Goal: Task Accomplishment & Management: Manage account settings

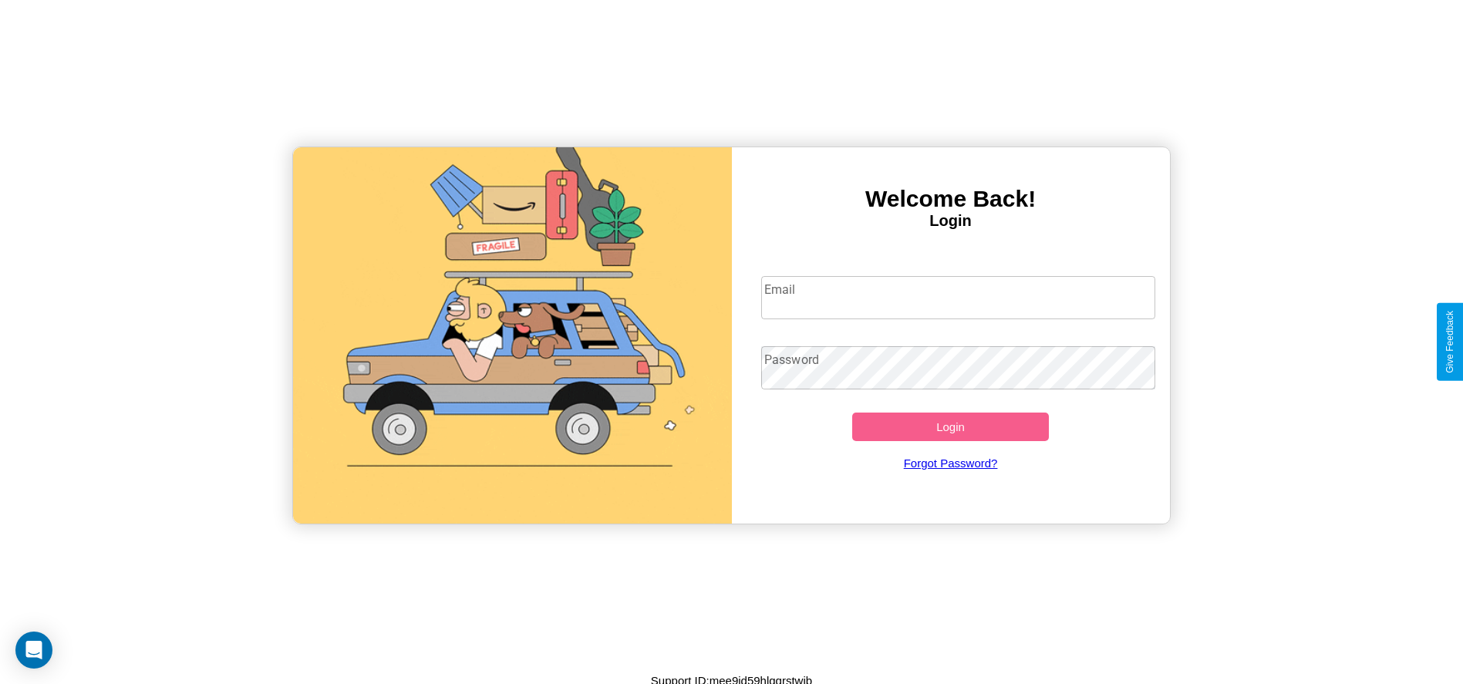
click at [958, 297] on input "Email" at bounding box center [958, 297] width 394 height 43
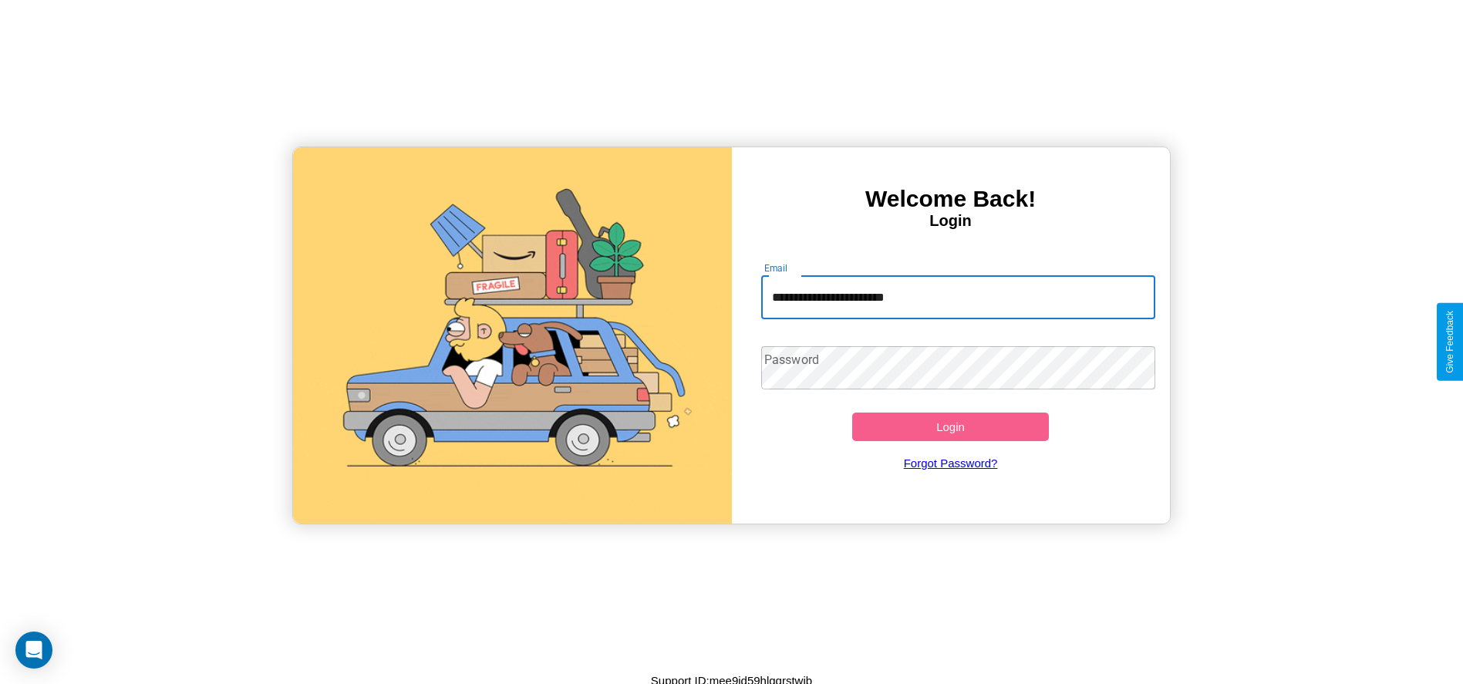
type input "**********"
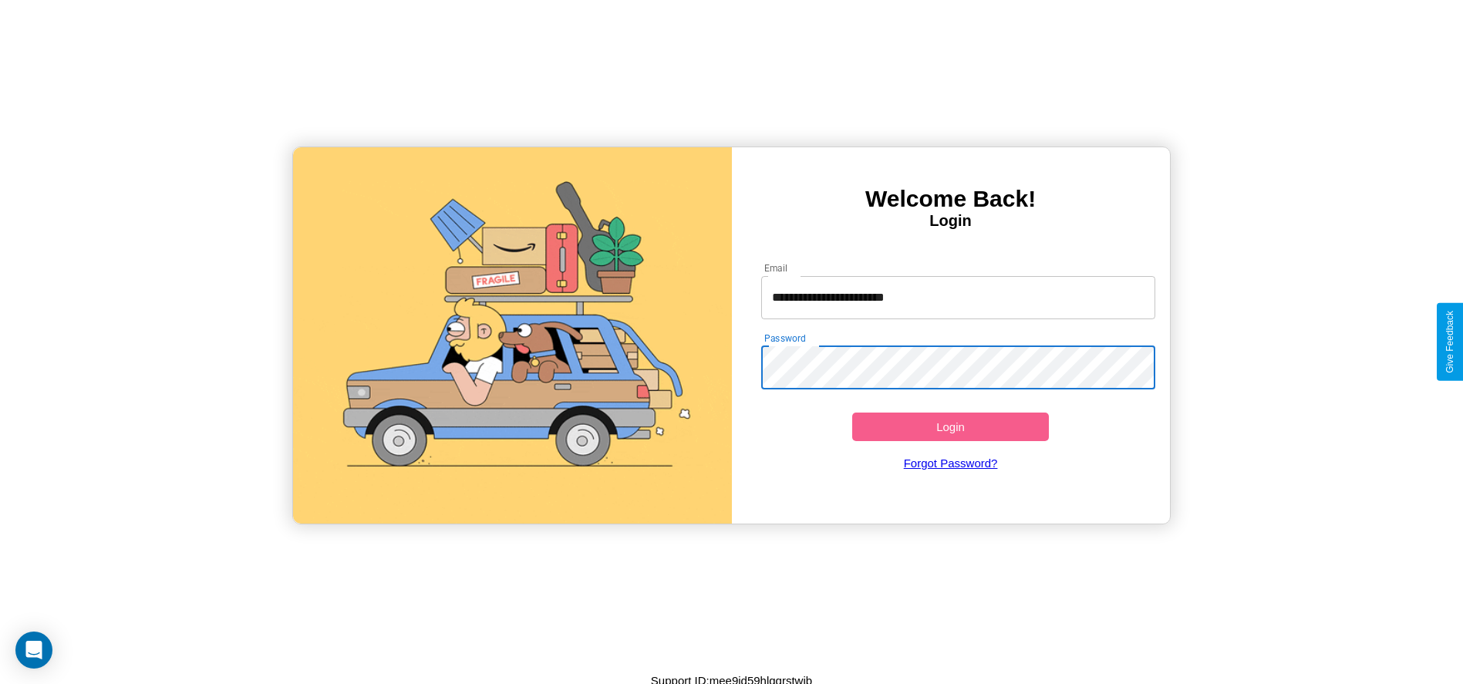
click at [950, 426] on button "Login" at bounding box center [950, 427] width 197 height 29
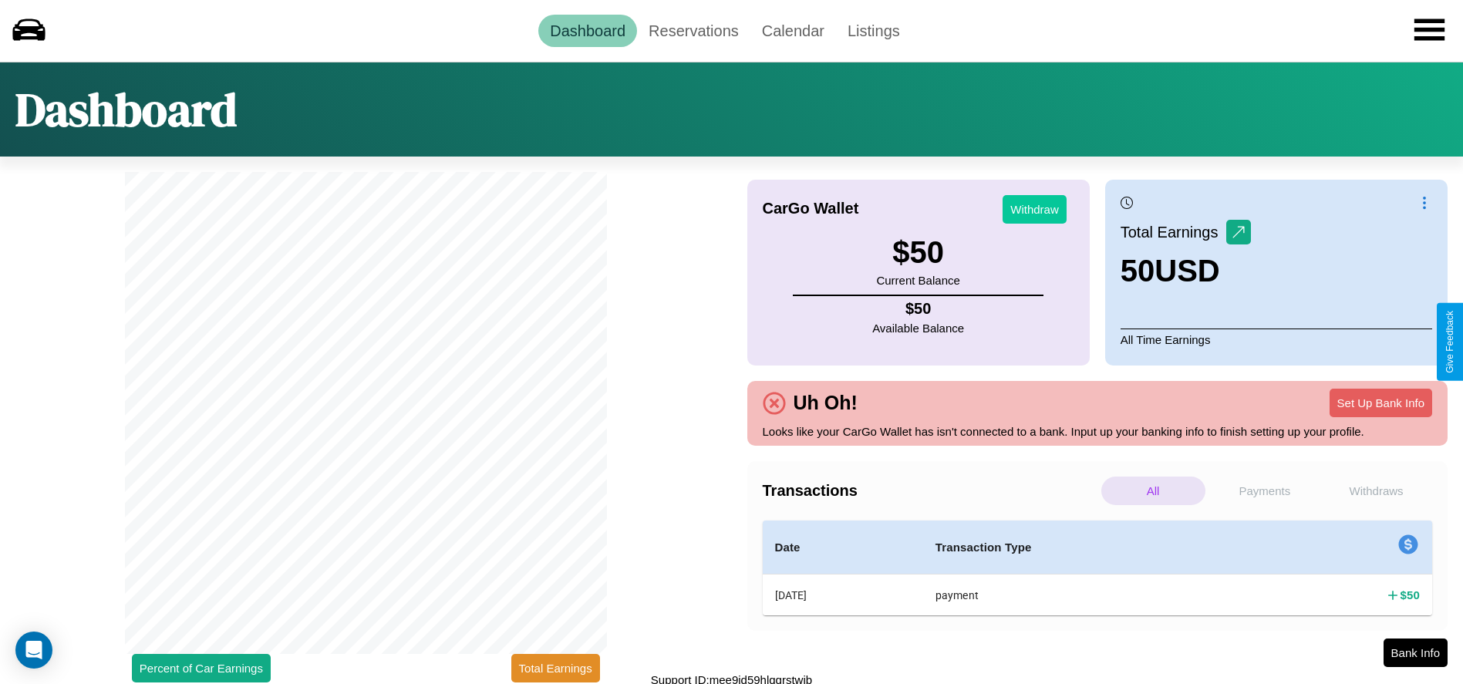
click at [1034, 209] on button "Withdraw" at bounding box center [1035, 209] width 64 height 29
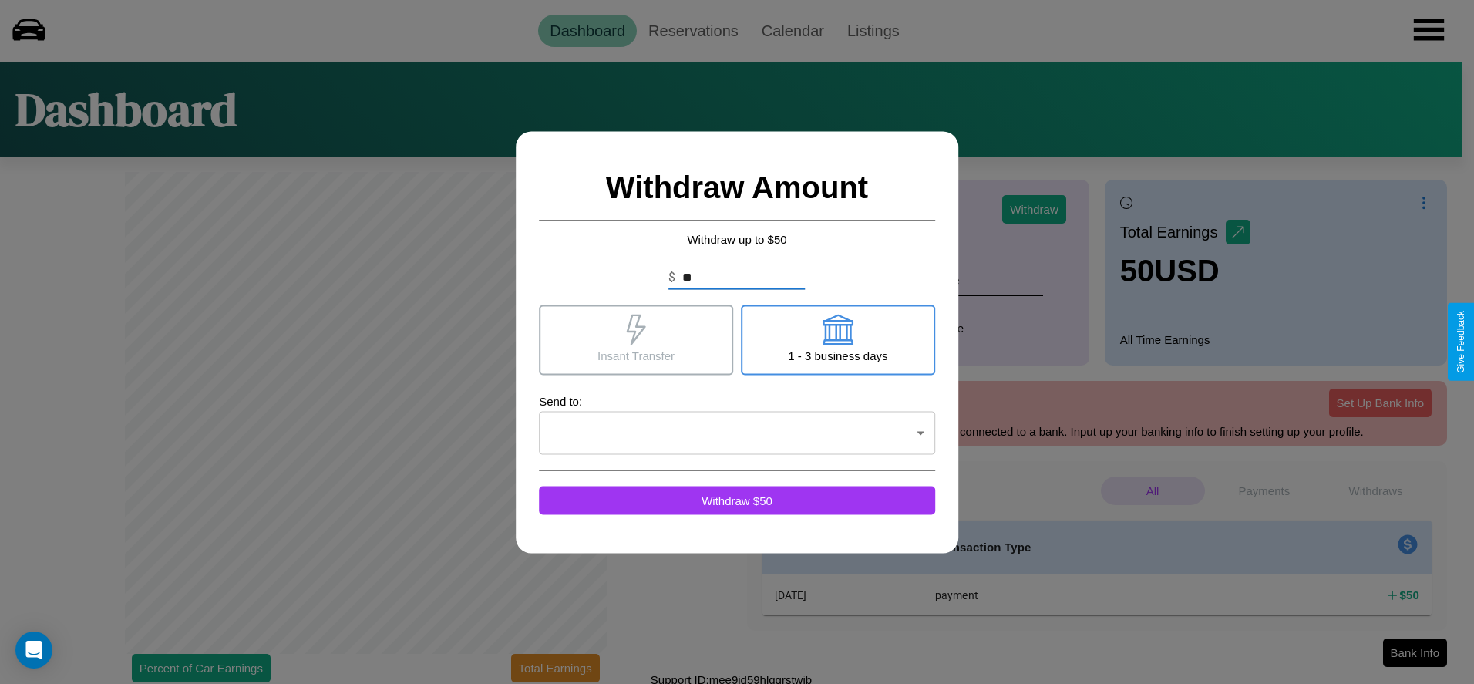
click at [636, 339] on icon at bounding box center [636, 329] width 31 height 31
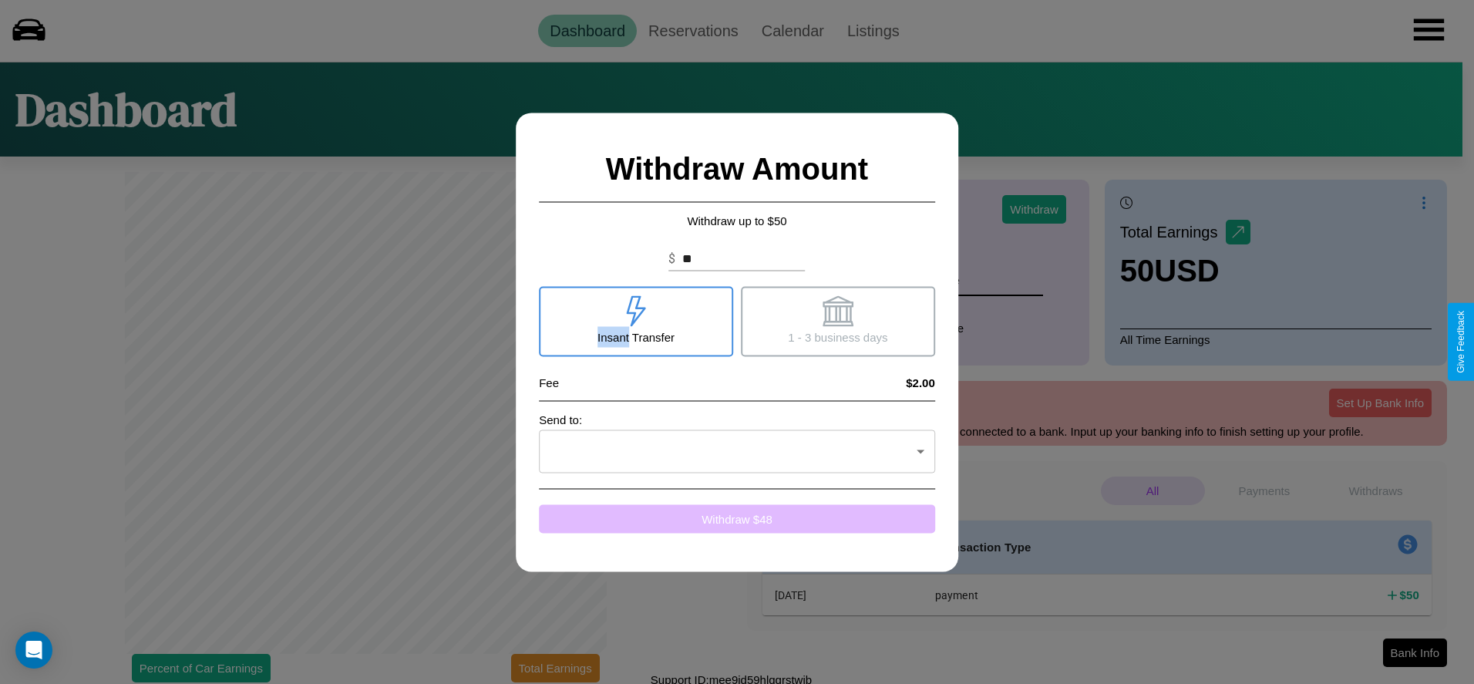
click at [737, 518] on button "Withdraw $ 48" at bounding box center [737, 518] width 396 height 29
